Goal: Information Seeking & Learning: Understand process/instructions

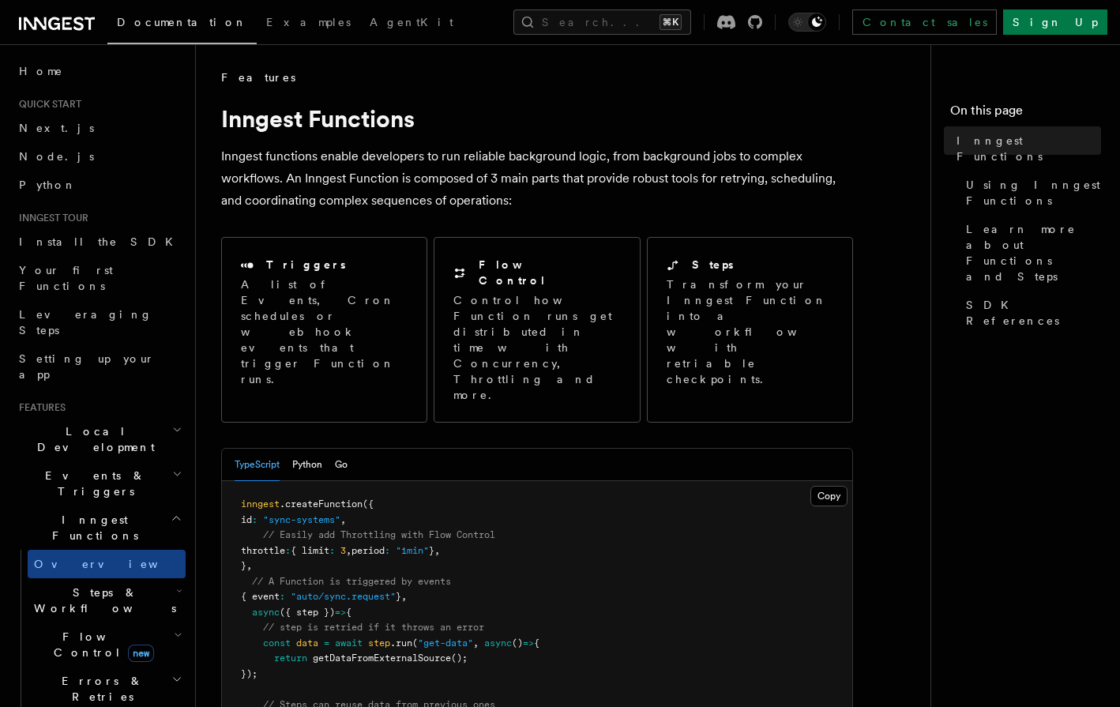
click at [179, 585] on icon "button" at bounding box center [179, 591] width 6 height 13
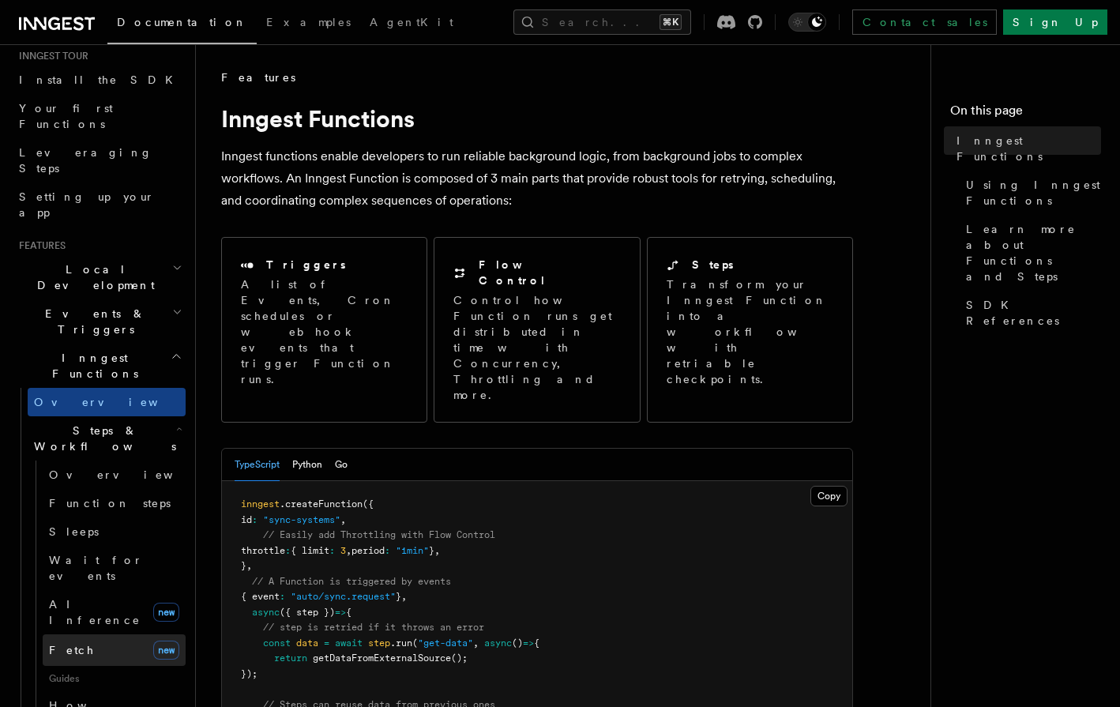
scroll to position [167, 0]
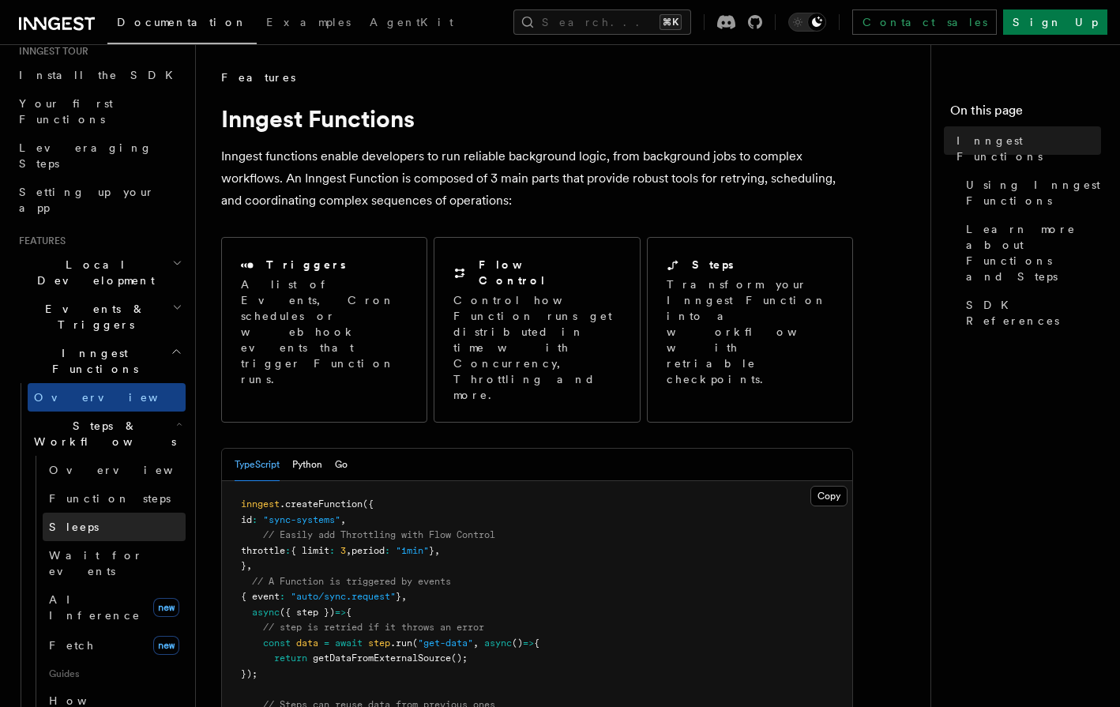
click at [105, 513] on link "Sleeps" at bounding box center [114, 527] width 143 height 28
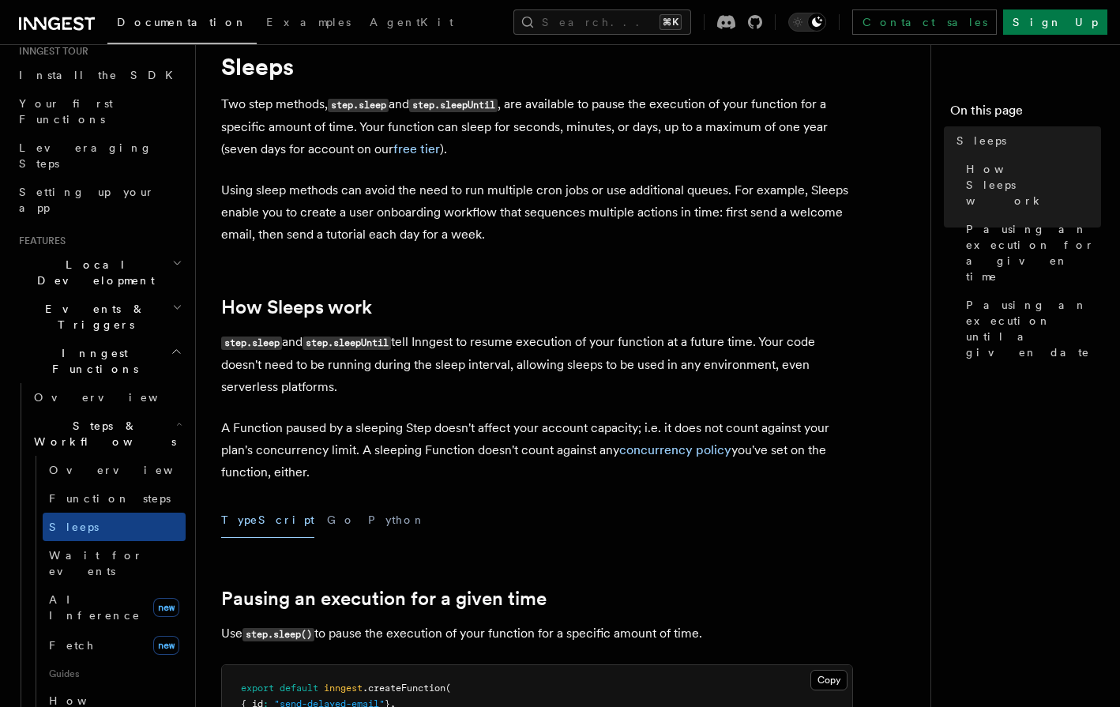
scroll to position [55, 0]
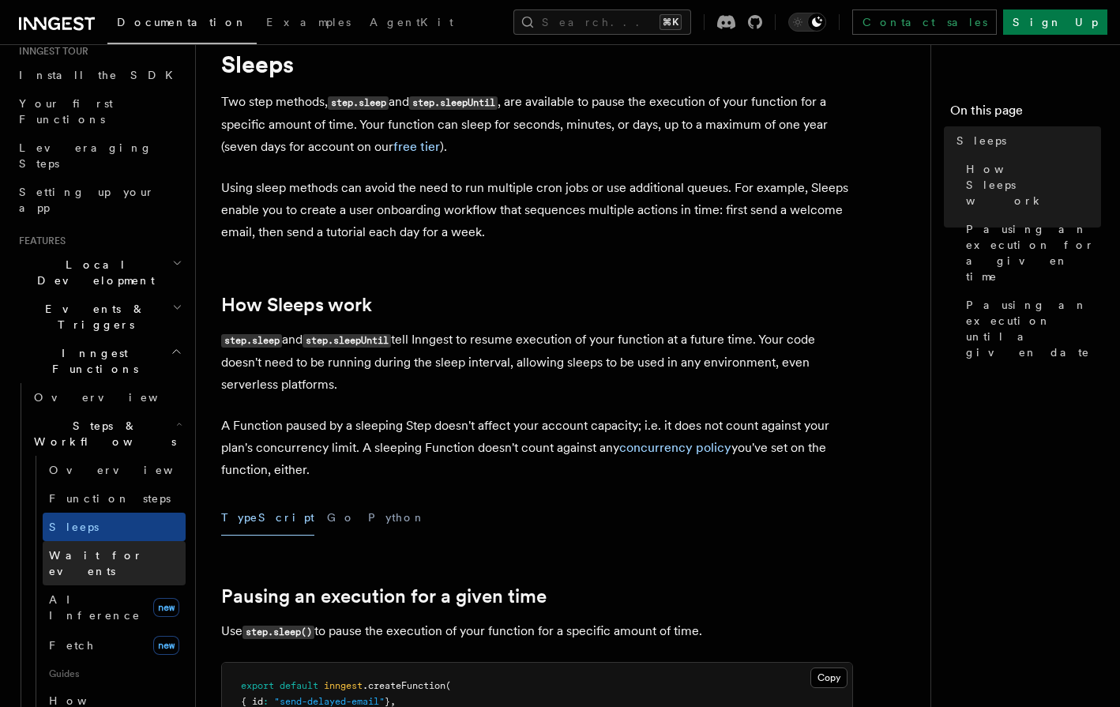
click at [96, 547] on span "Wait for events" at bounding box center [117, 563] width 137 height 32
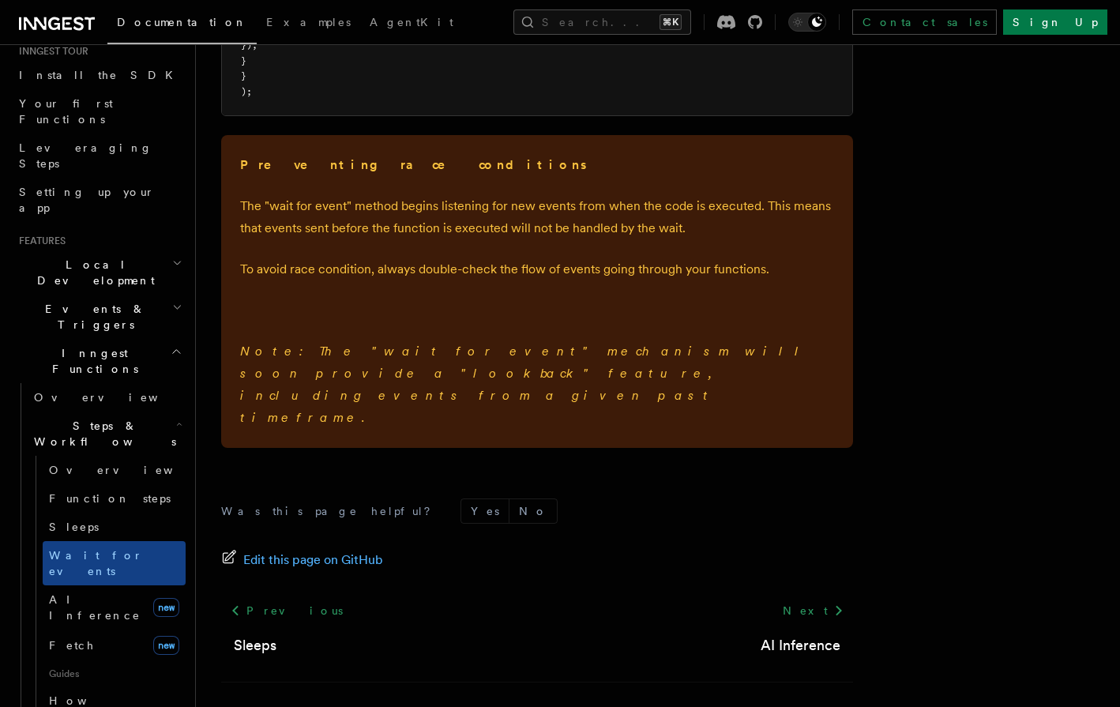
scroll to position [2386, 0]
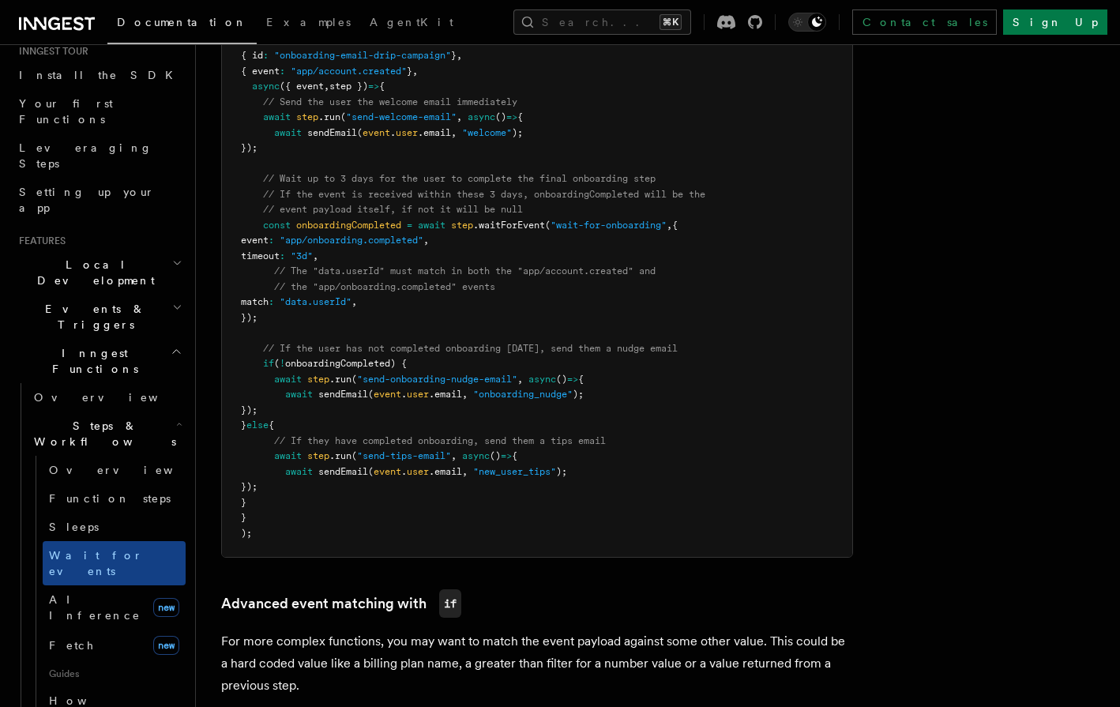
scroll to position [0, 0]
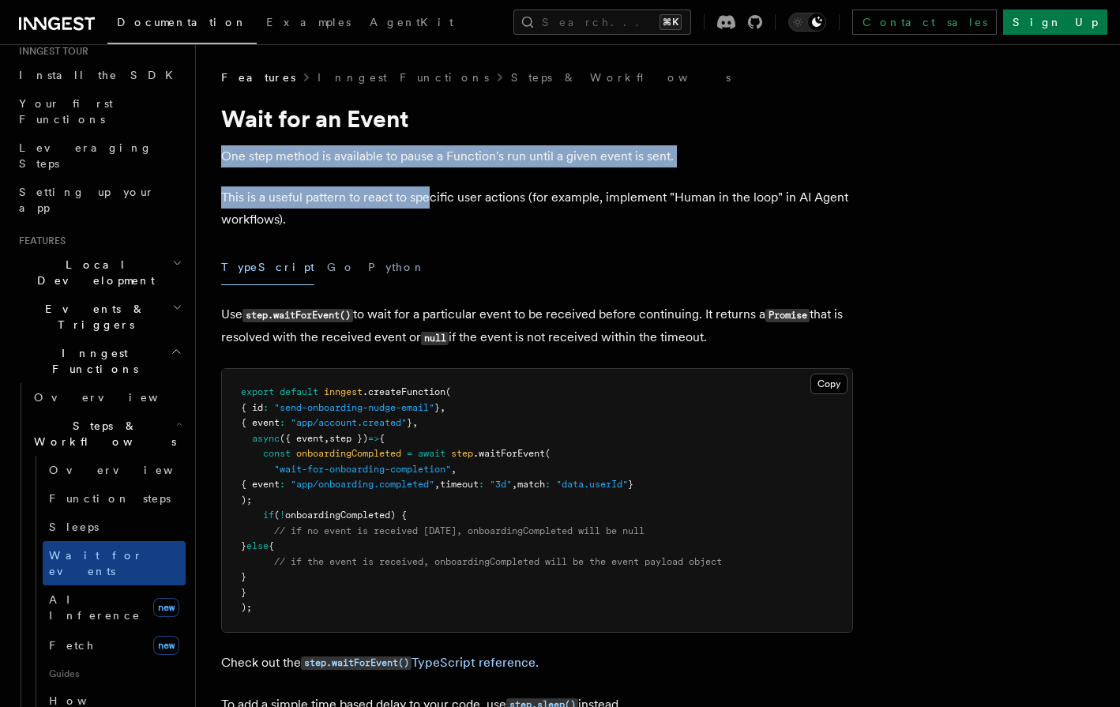
drag, startPoint x: 223, startPoint y: 159, endPoint x: 429, endPoint y: 201, distance: 210.6
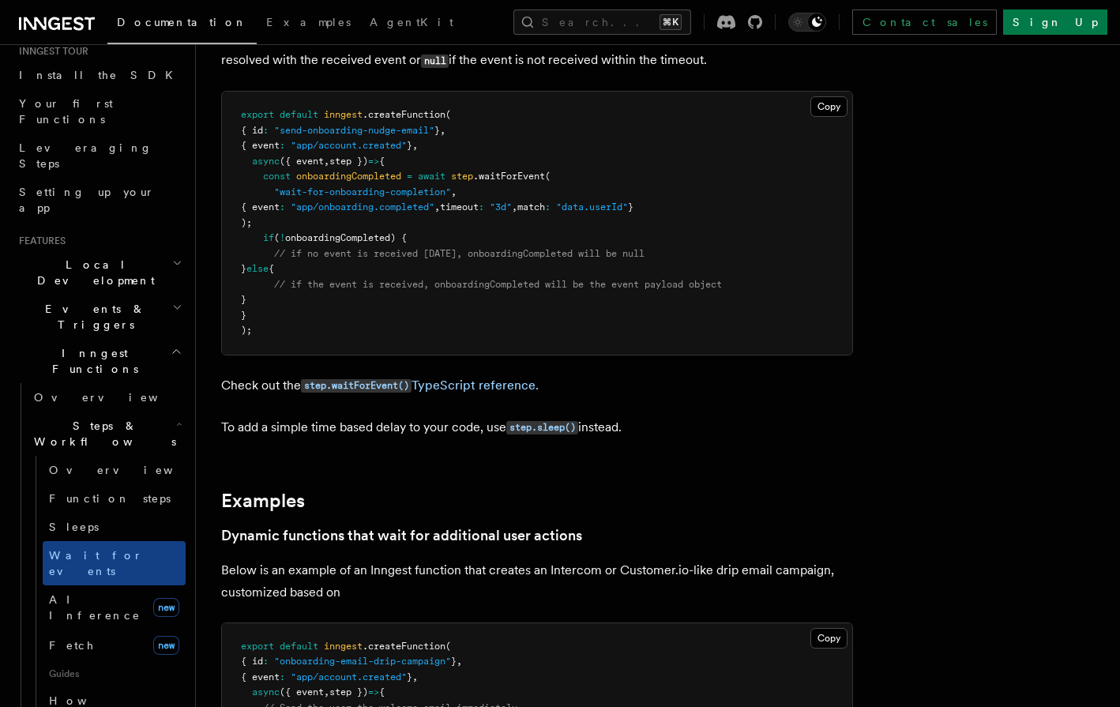
scroll to position [284, 0]
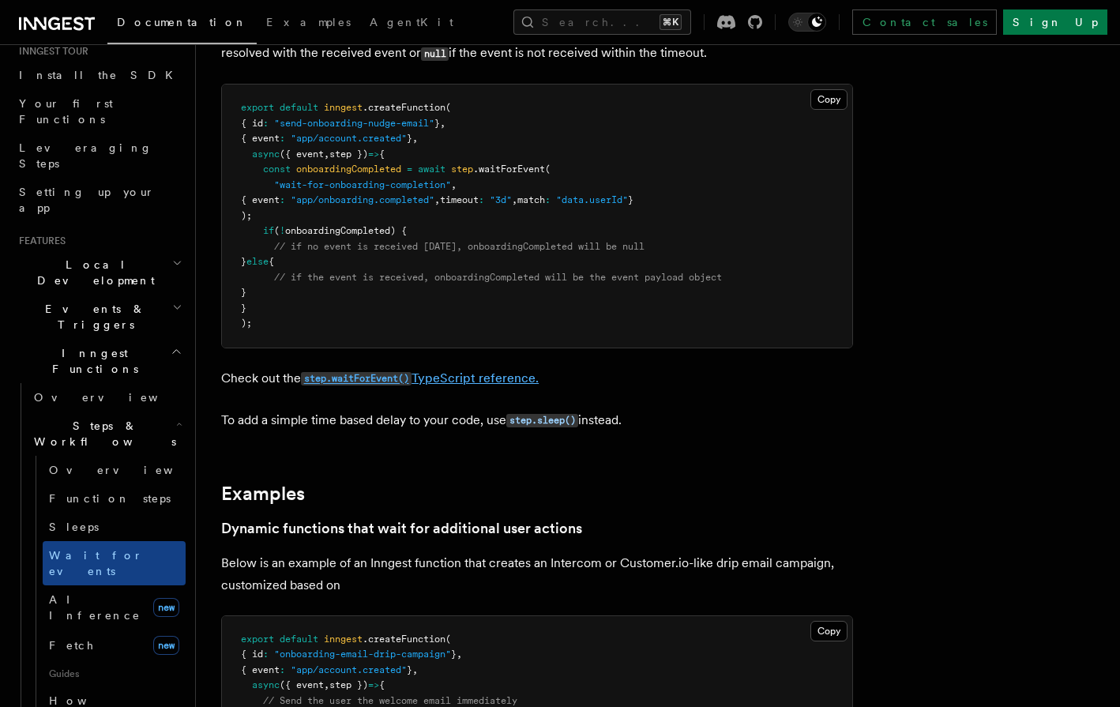
click at [382, 379] on code "step.waitForEvent()" at bounding box center [356, 378] width 111 height 13
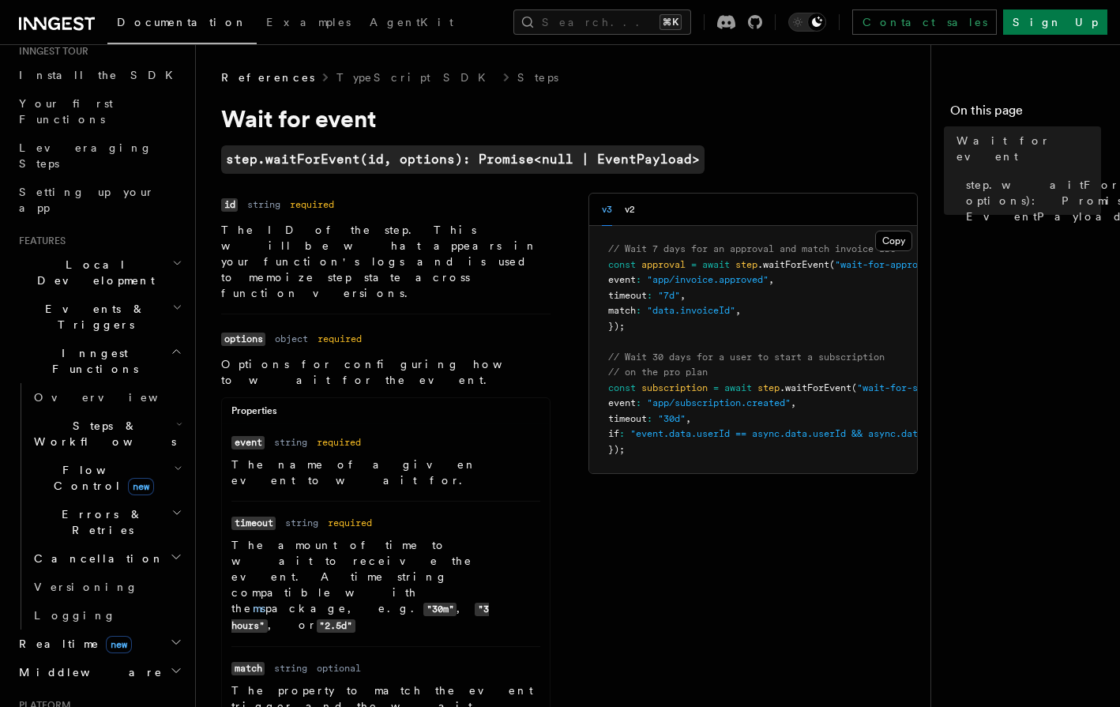
click at [241, 517] on code "timeout" at bounding box center [253, 523] width 44 height 13
click at [434, 603] on code ""30m"" at bounding box center [439, 609] width 33 height 13
click at [430, 603] on code ""30m"" at bounding box center [439, 609] width 33 height 13
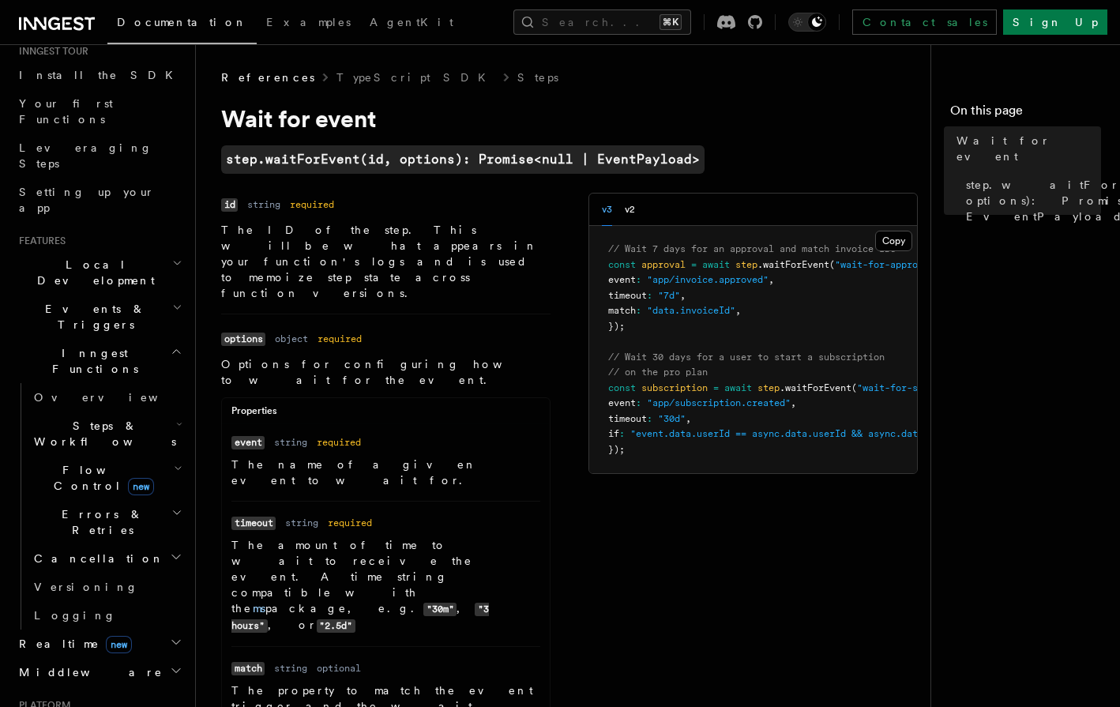
click at [481, 603] on code ""3 hours"" at bounding box center [360, 618] width 258 height 30
drag, startPoint x: 239, startPoint y: 500, endPoint x: 264, endPoint y: 503, distance: 25.5
click at [317, 619] on code ""2.5d"" at bounding box center [336, 625] width 39 height 13
click at [1021, 366] on nav "On this page Wait for event step.waitForEvent(id, options): Promise<null | Even…" at bounding box center [1026, 375] width 190 height 663
